Goal: Task Accomplishment & Management: Manage account settings

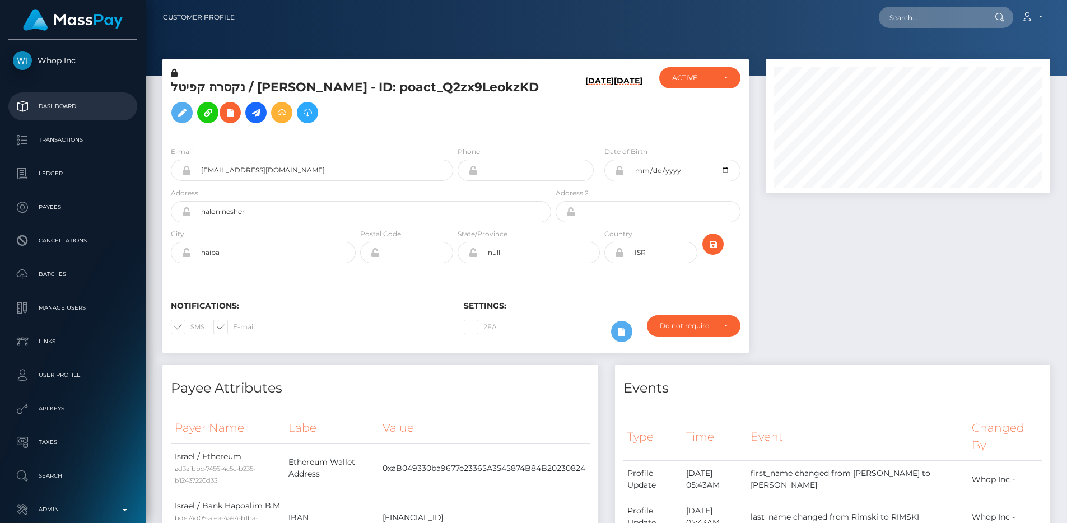
scroll to position [134, 285]
click at [99, 97] on link "Dashboard" at bounding box center [72, 106] width 129 height 28
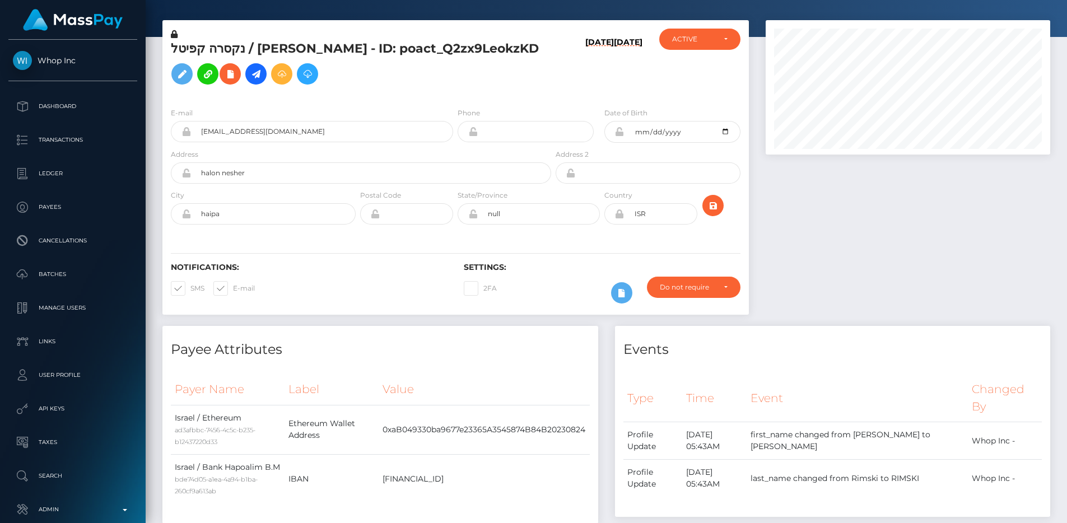
scroll to position [0, 0]
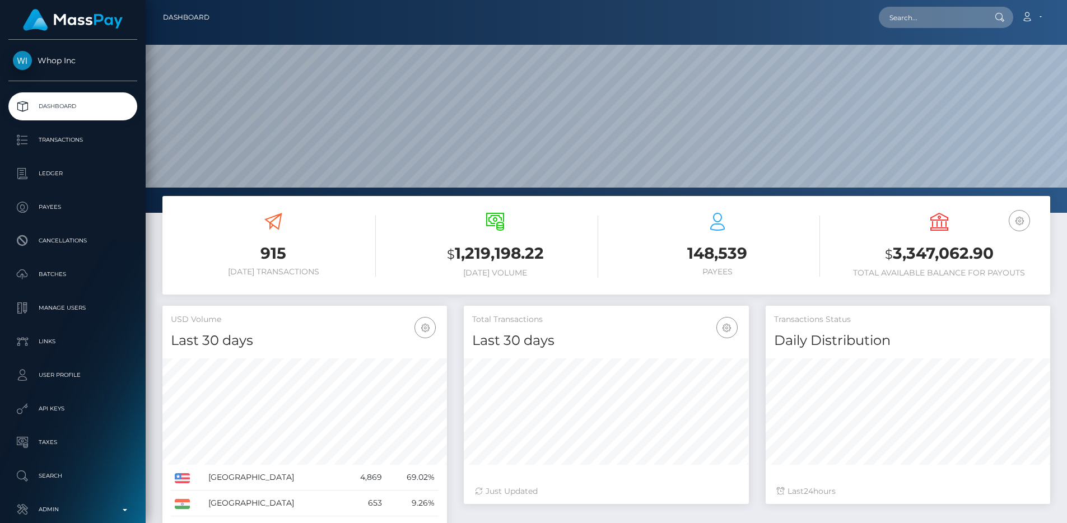
scroll to position [199, 285]
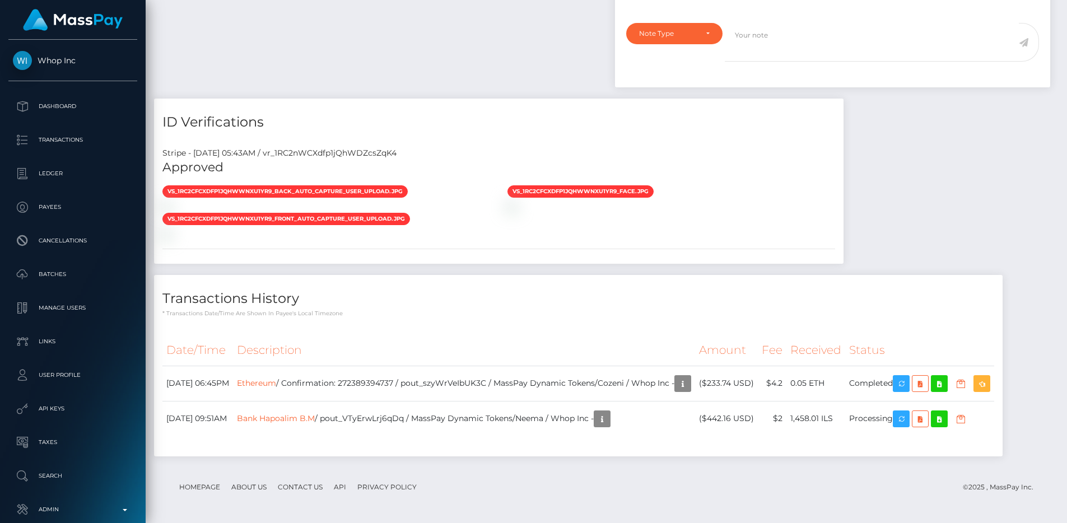
scroll to position [871, 0]
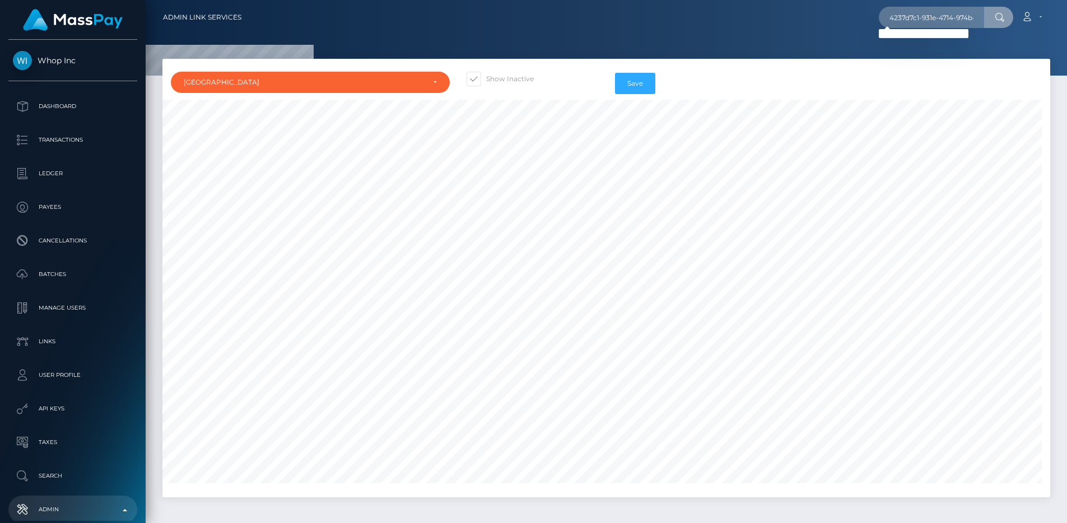
select select "BR"
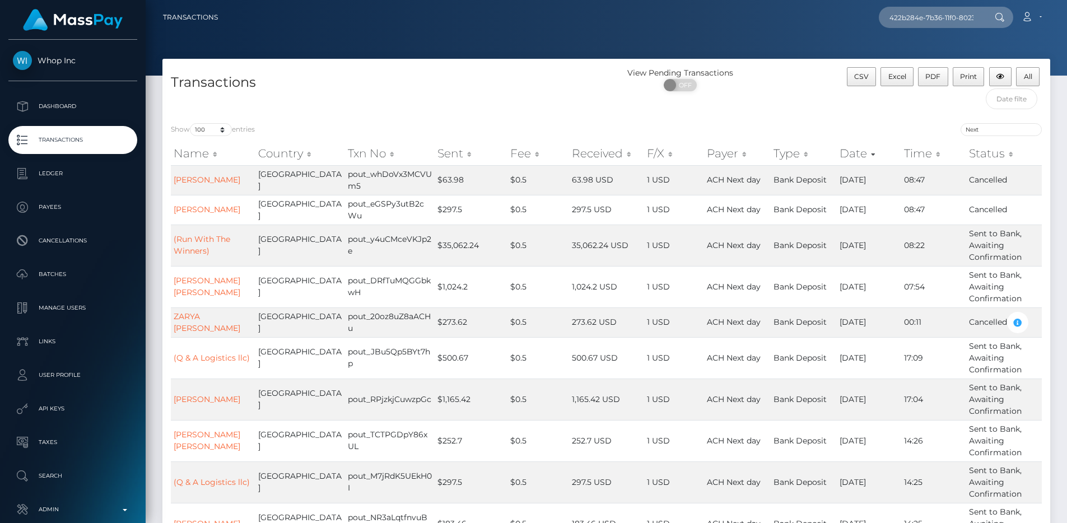
select select "100"
click at [80, 147] on p "Transactions" at bounding box center [73, 140] width 120 height 17
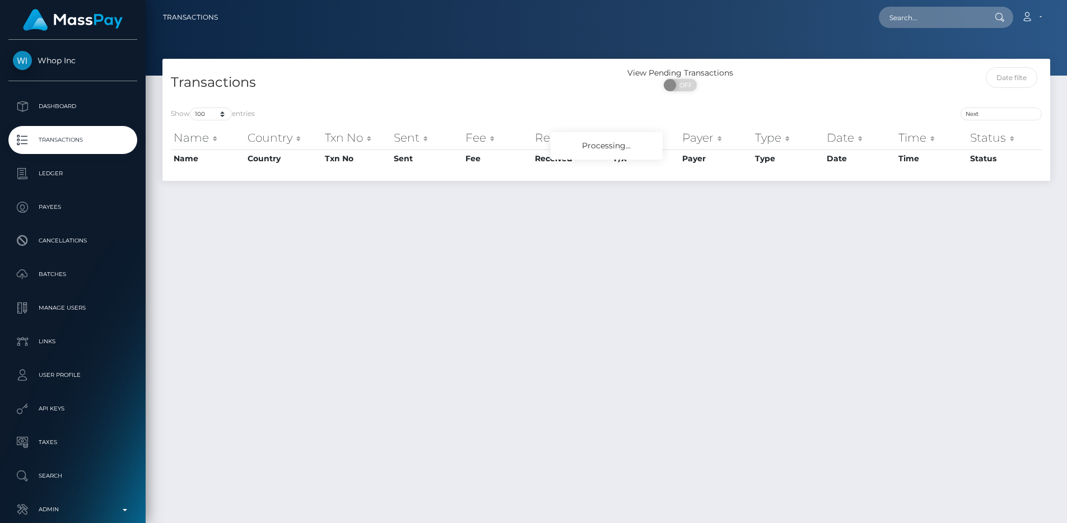
select select "100"
